Goal: Task Accomplishment & Management: Complete application form

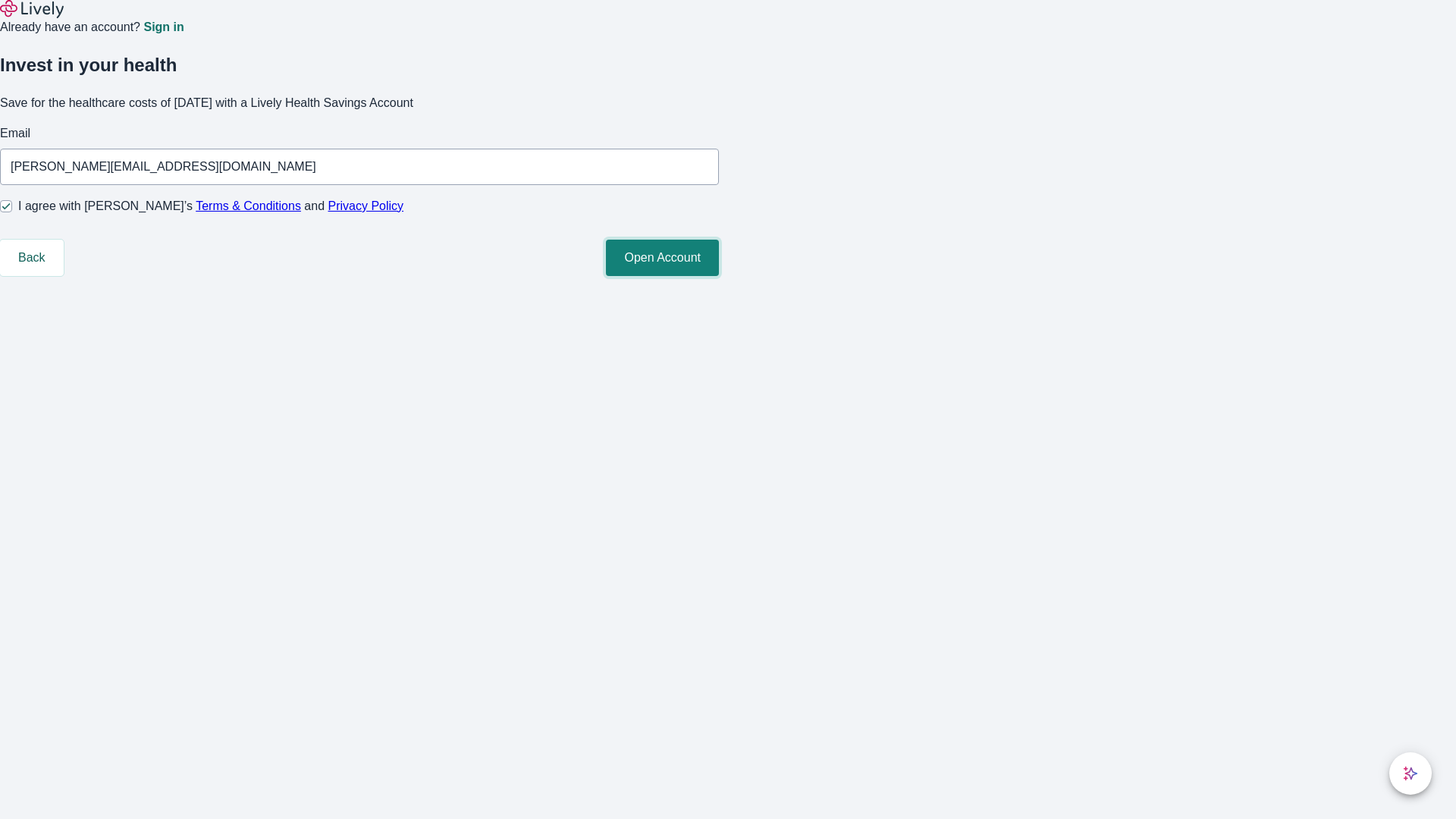
click at [719, 276] on button "Open Account" at bounding box center [662, 257] width 113 height 37
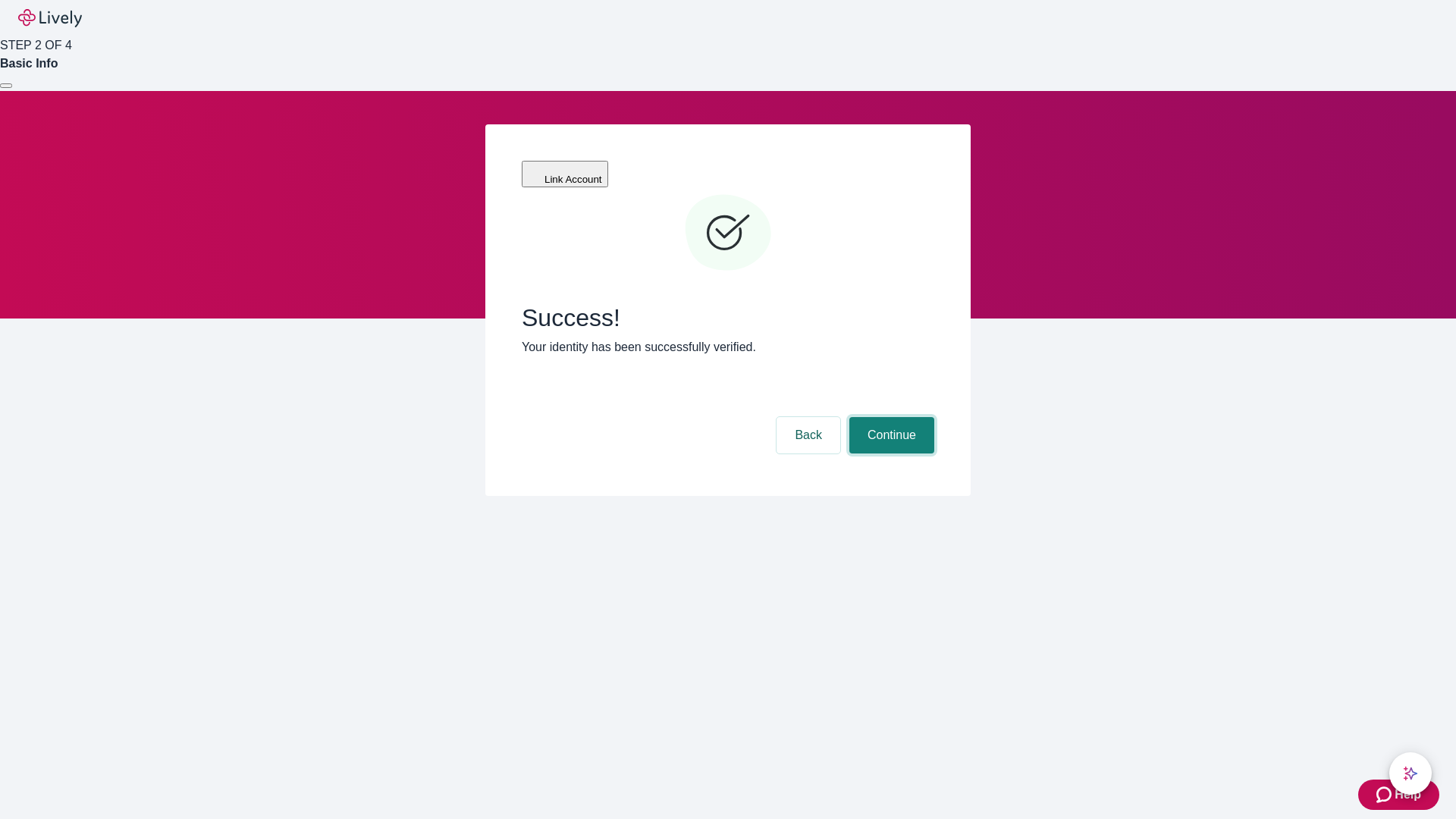
click at [889, 417] on button "Continue" at bounding box center [892, 435] width 85 height 37
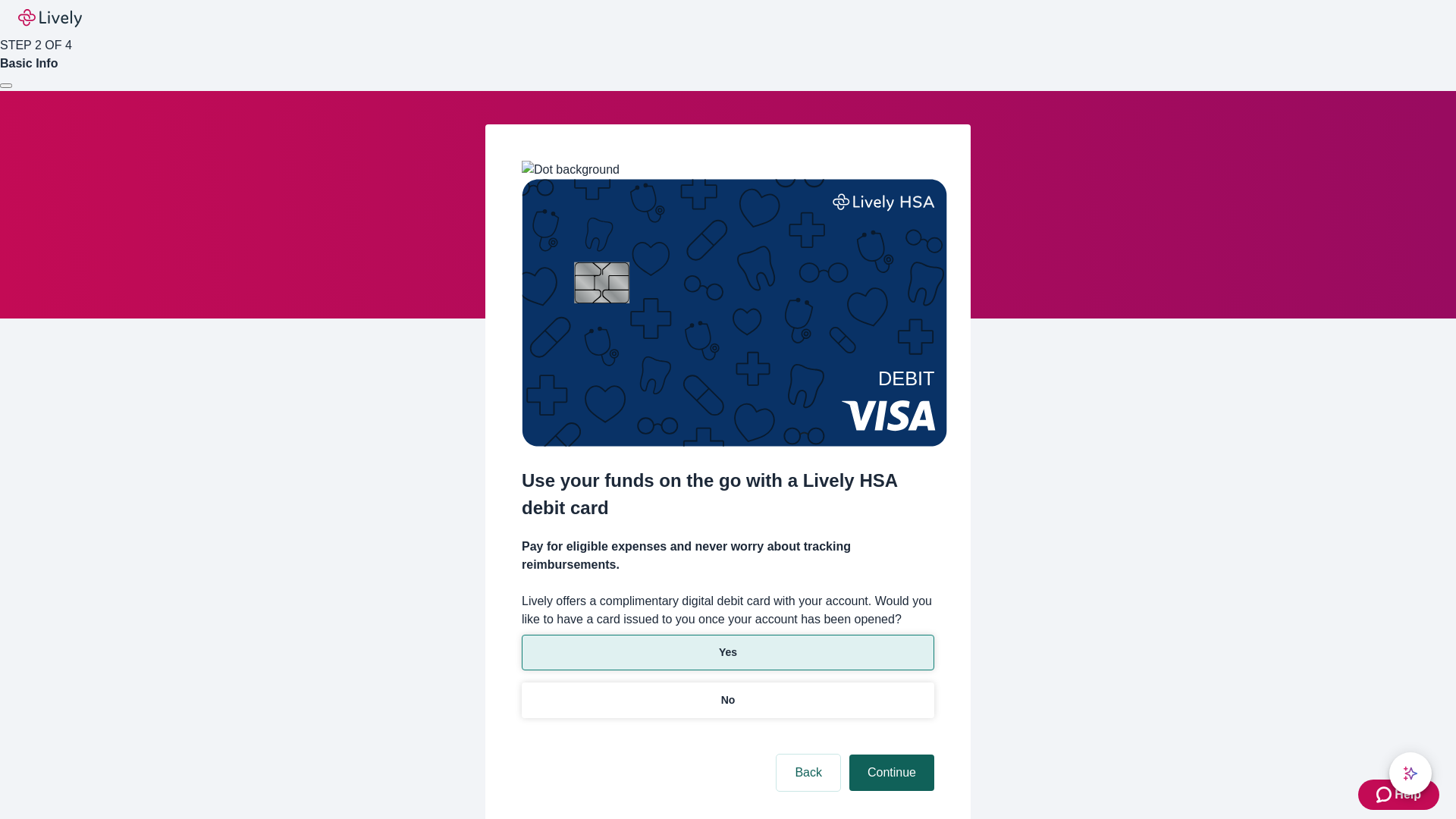
click at [727, 644] on p "Yes" at bounding box center [727, 652] width 18 height 16
click at [889, 754] on button "Continue" at bounding box center [892, 772] width 85 height 37
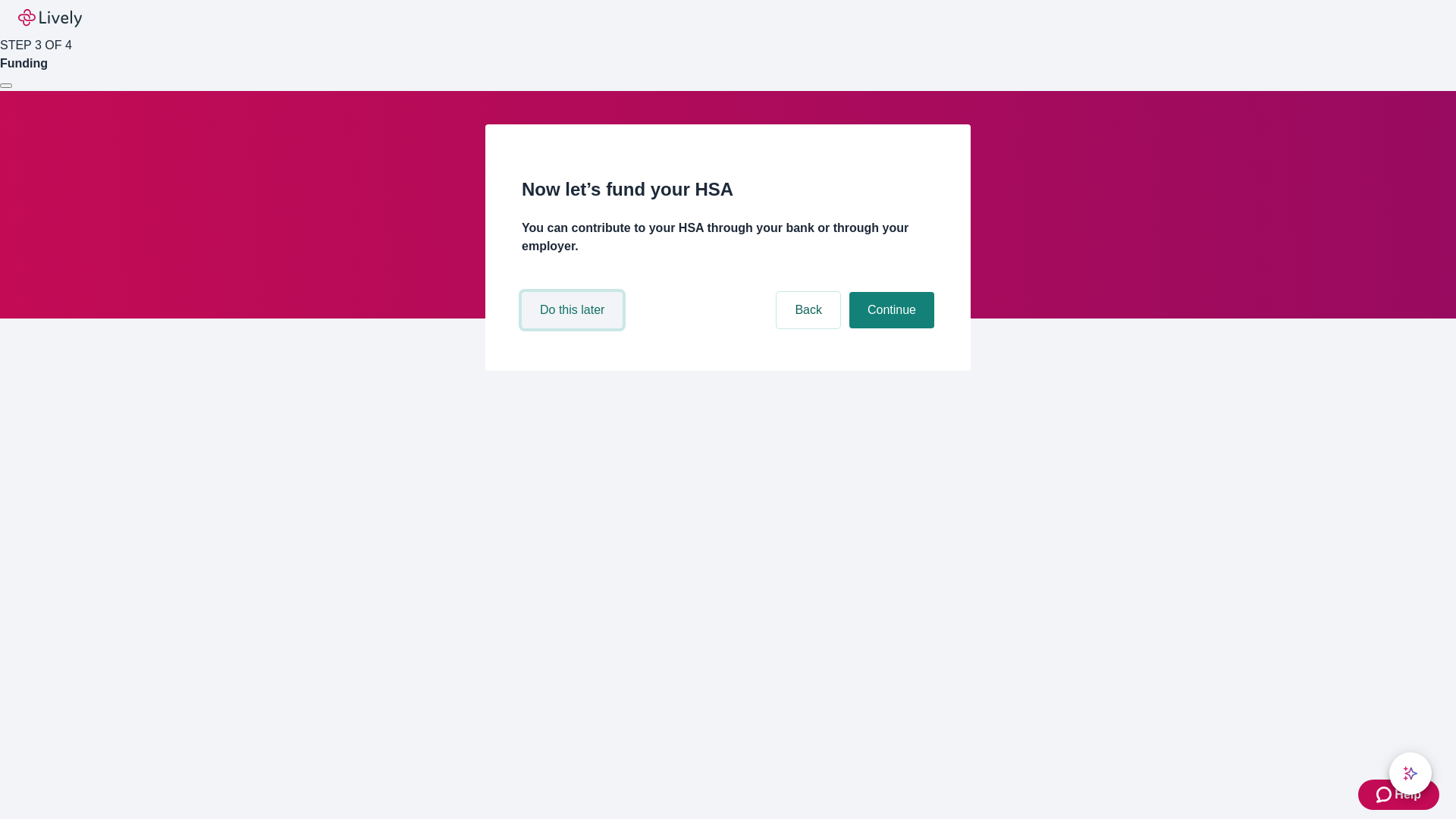
click at [574, 328] on button "Do this later" at bounding box center [571, 310] width 101 height 37
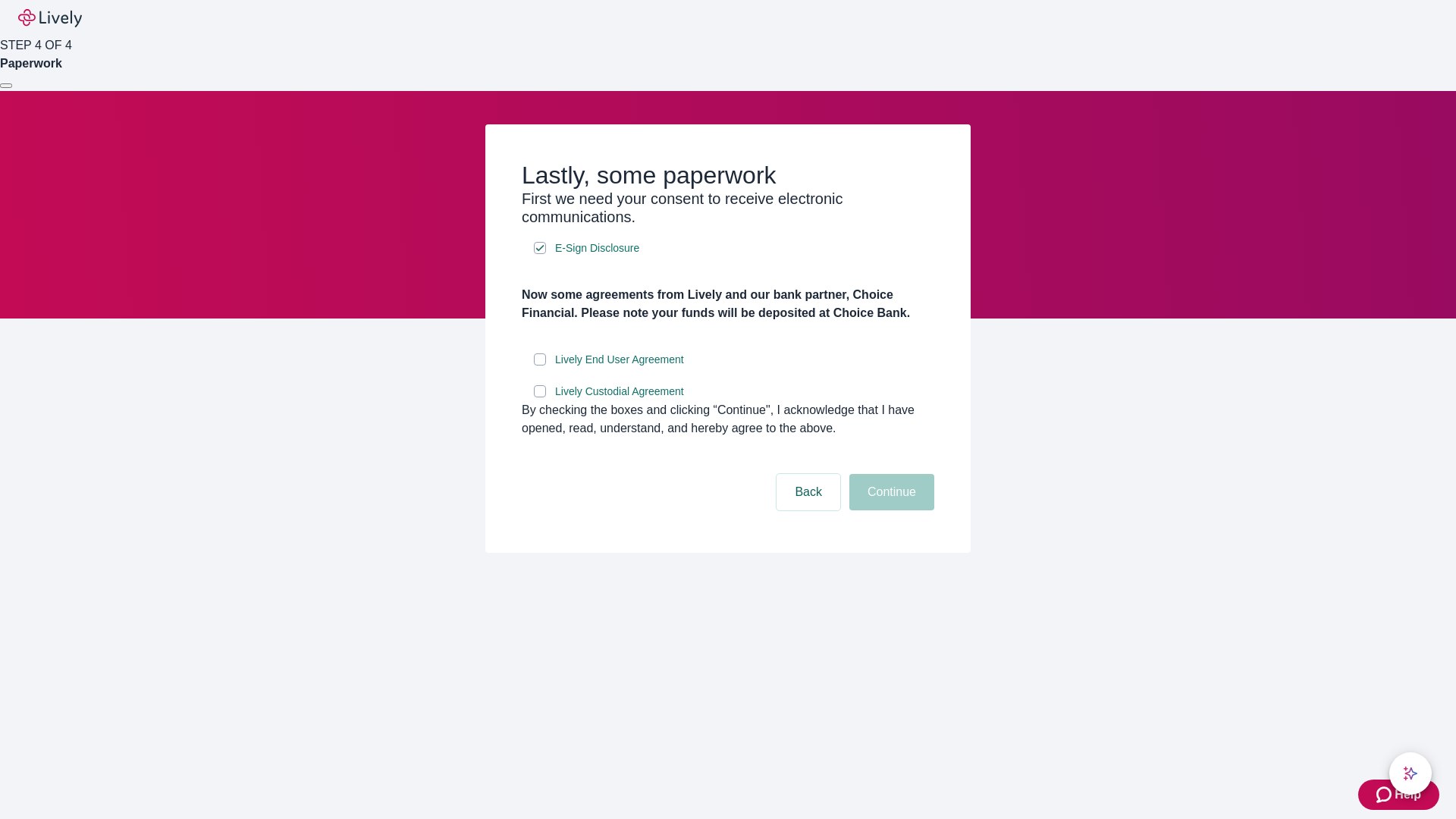
click at [540, 365] on input "Lively End User Agreement" at bounding box center [540, 359] width 12 height 12
checkbox input "true"
click at [540, 397] on input "Lively Custodial Agreement" at bounding box center [540, 391] width 12 height 12
checkbox input "true"
click at [889, 510] on button "Continue" at bounding box center [892, 492] width 85 height 37
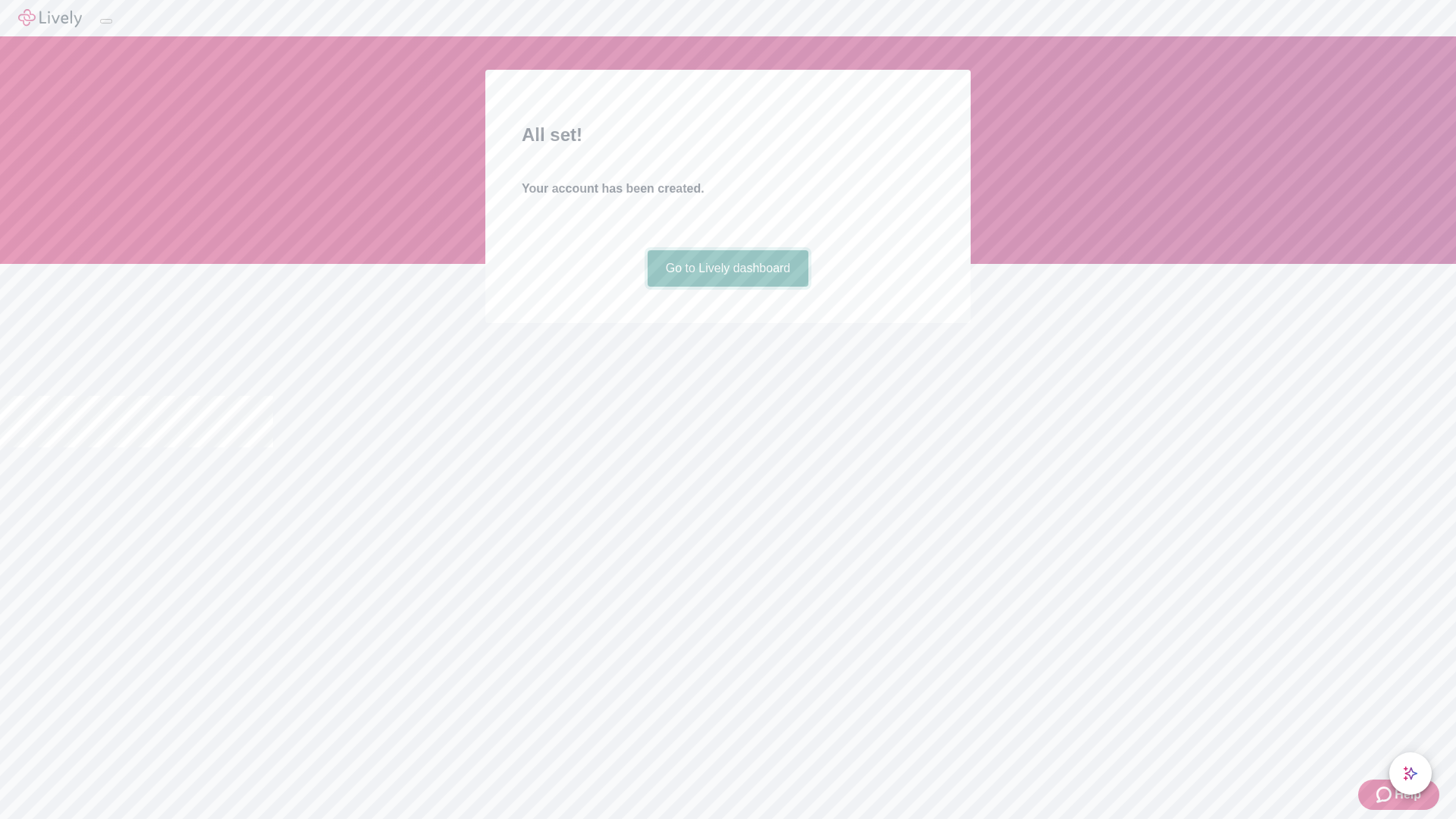
click at [727, 287] on link "Go to Lively dashboard" at bounding box center [728, 268] width 161 height 37
